Goal: Submit Feedback/report problem

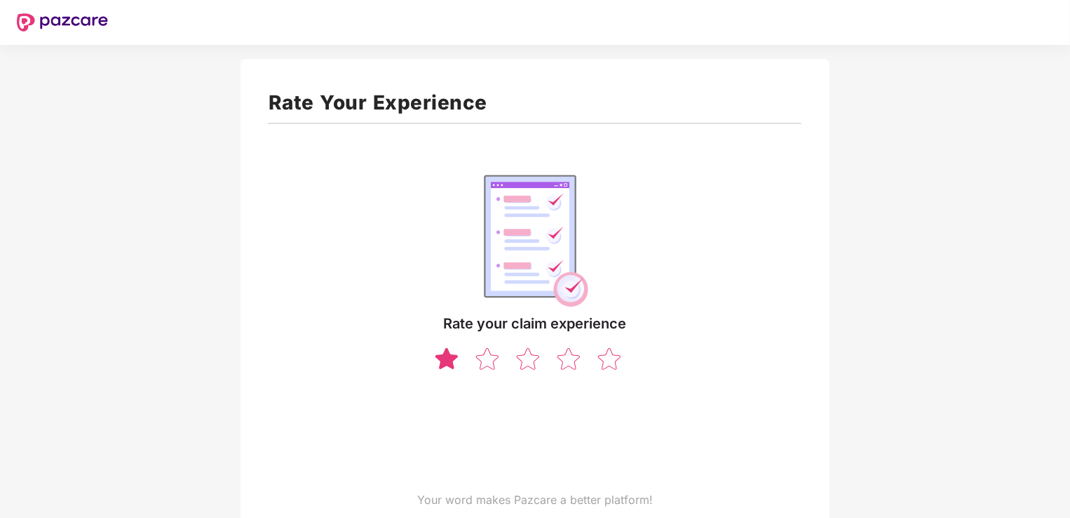
click at [444, 359] on img at bounding box center [446, 358] width 27 height 25
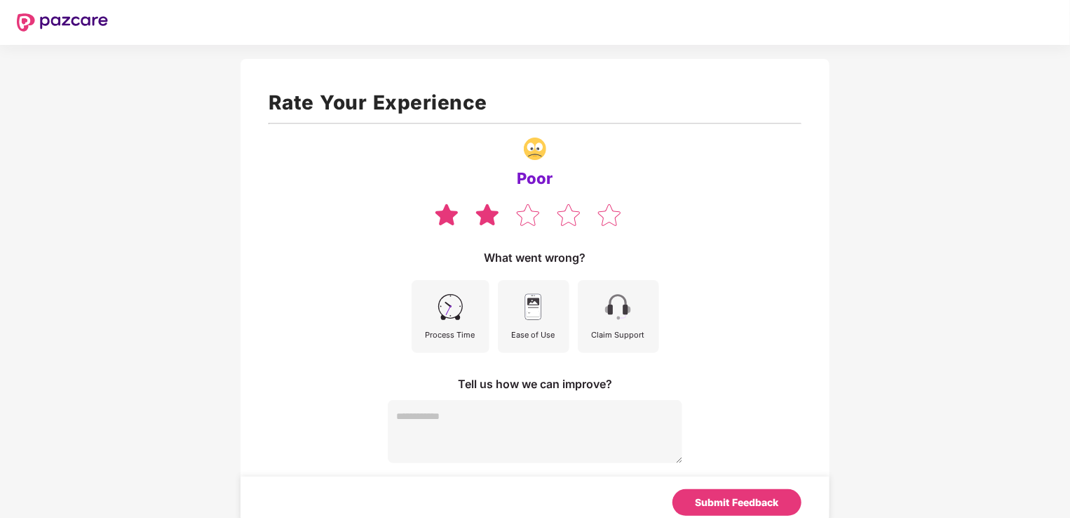
click at [487, 217] on img at bounding box center [487, 214] width 27 height 25
click at [530, 213] on img at bounding box center [528, 214] width 27 height 25
click at [563, 212] on img at bounding box center [568, 214] width 27 height 25
click at [618, 330] on div "Claim Support" at bounding box center [618, 334] width 53 height 13
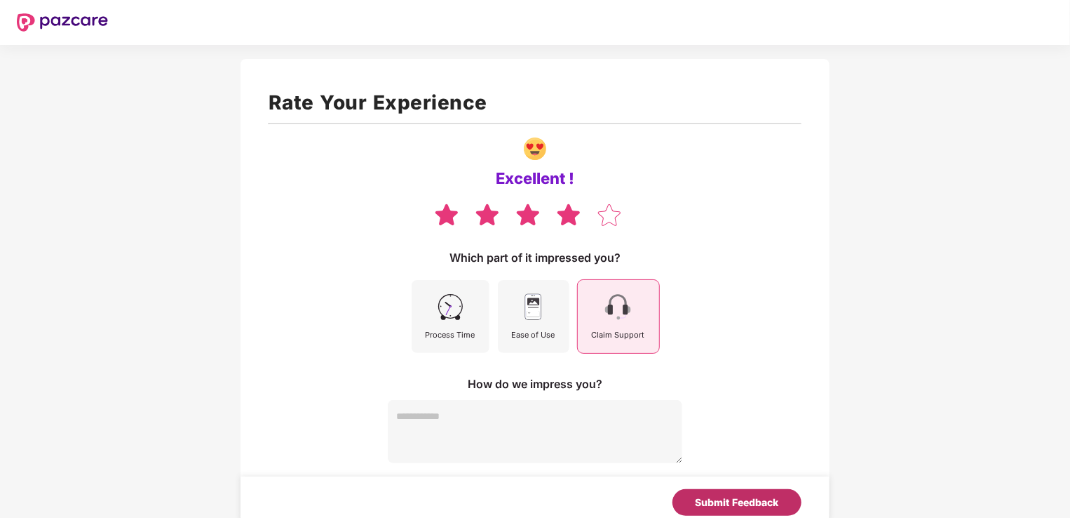
click at [724, 501] on div "Submit Feedback" at bounding box center [737, 501] width 83 height 15
